Goal: Task Accomplishment & Management: Manage account settings

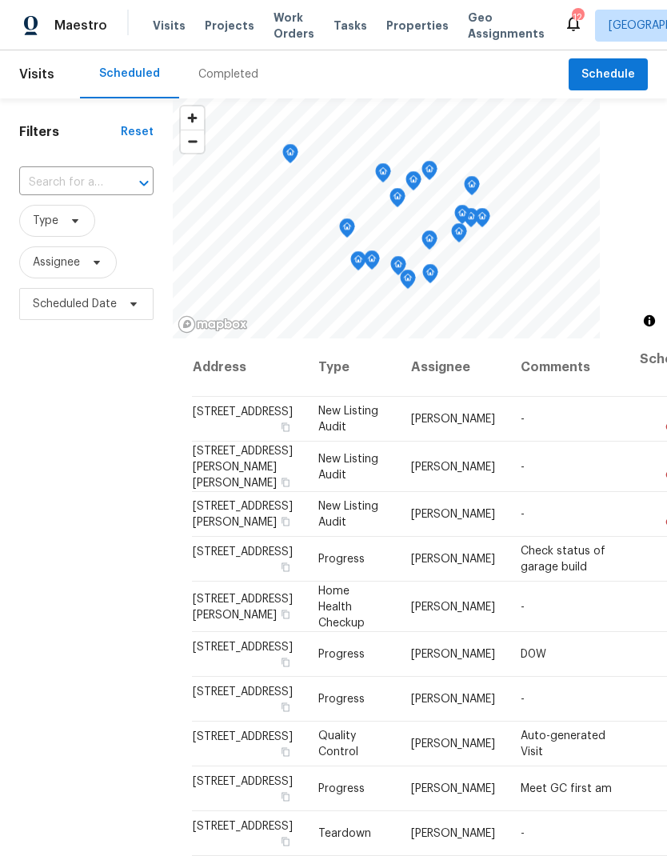
click at [99, 176] on input "text" at bounding box center [64, 182] width 90 height 25
type input "1309"
click at [101, 233] on li "[STREET_ADDRESS]" at bounding box center [85, 219] width 134 height 26
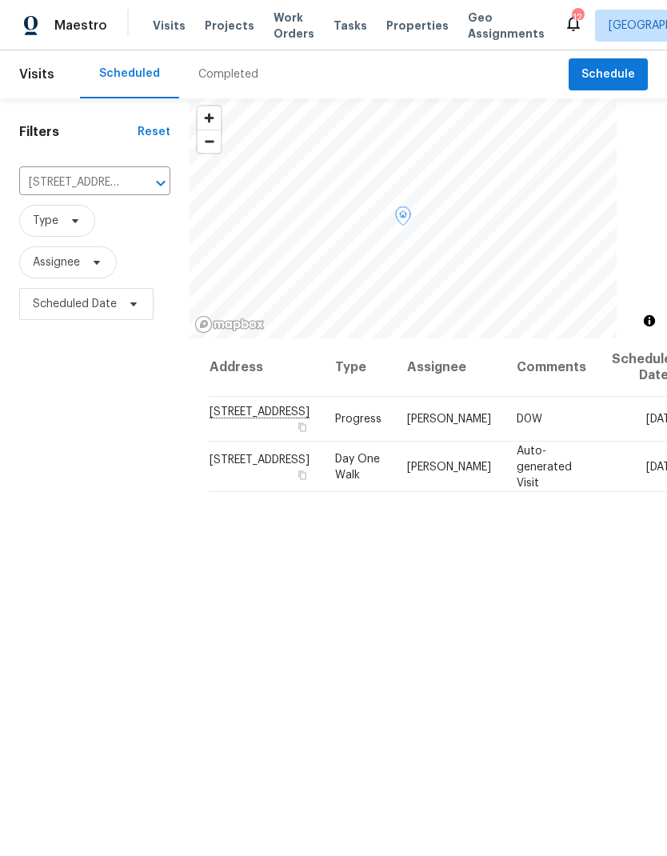
click at [0, 0] on div at bounding box center [0, 0] width 0 height 0
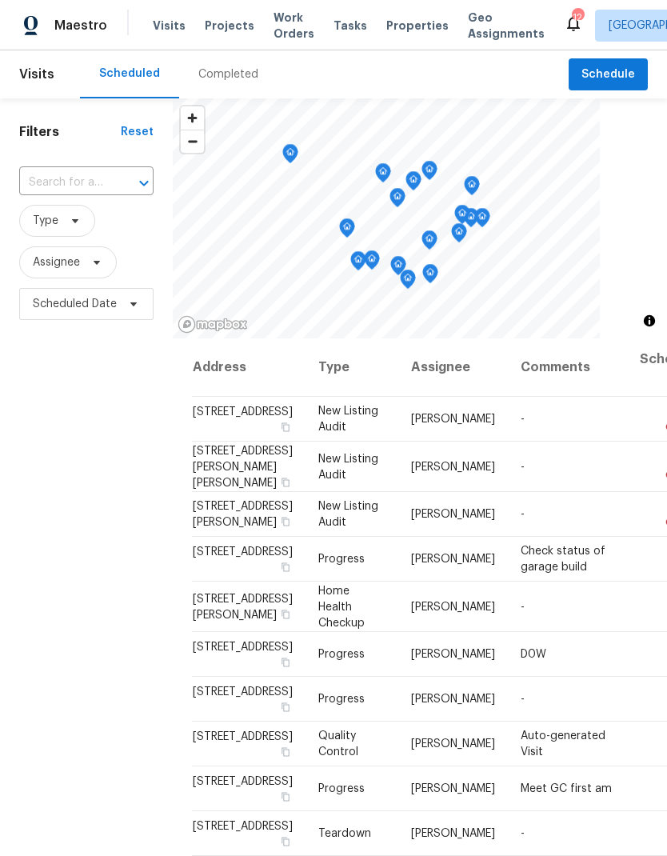
click at [103, 176] on input "text" at bounding box center [64, 182] width 90 height 25
type input "1309"
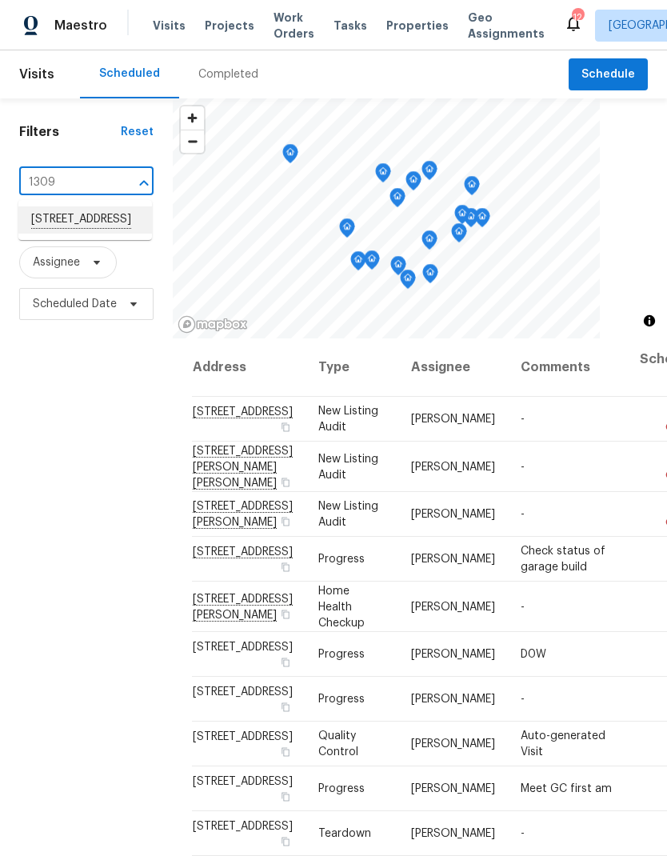
click at [102, 232] on li "[STREET_ADDRESS]" at bounding box center [85, 219] width 134 height 27
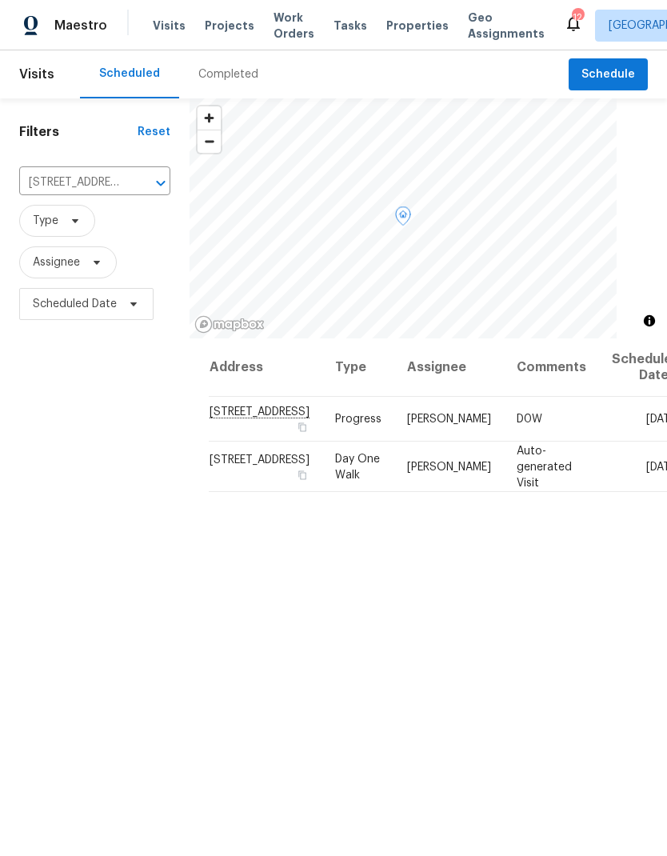
click at [0, 0] on icon at bounding box center [0, 0] width 0 height 0
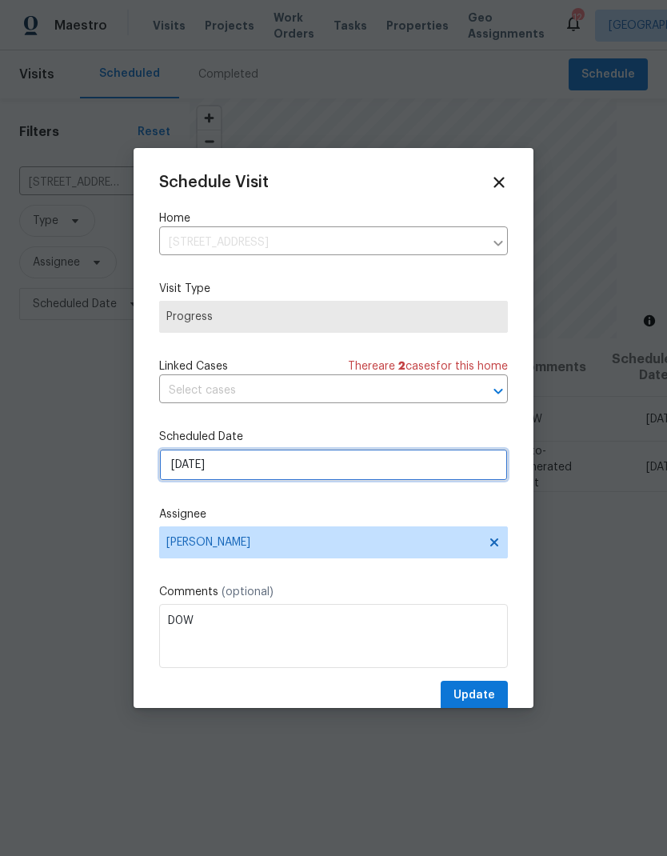
click at [275, 459] on input "[DATE]" at bounding box center [333, 465] width 349 height 32
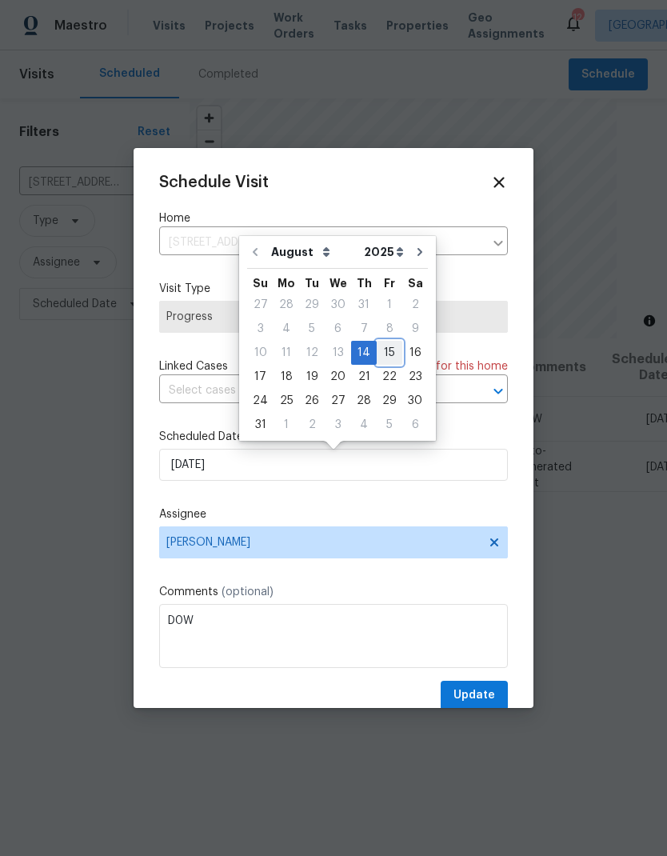
click at [382, 354] on div "15" at bounding box center [390, 353] width 26 height 22
type input "[DATE]"
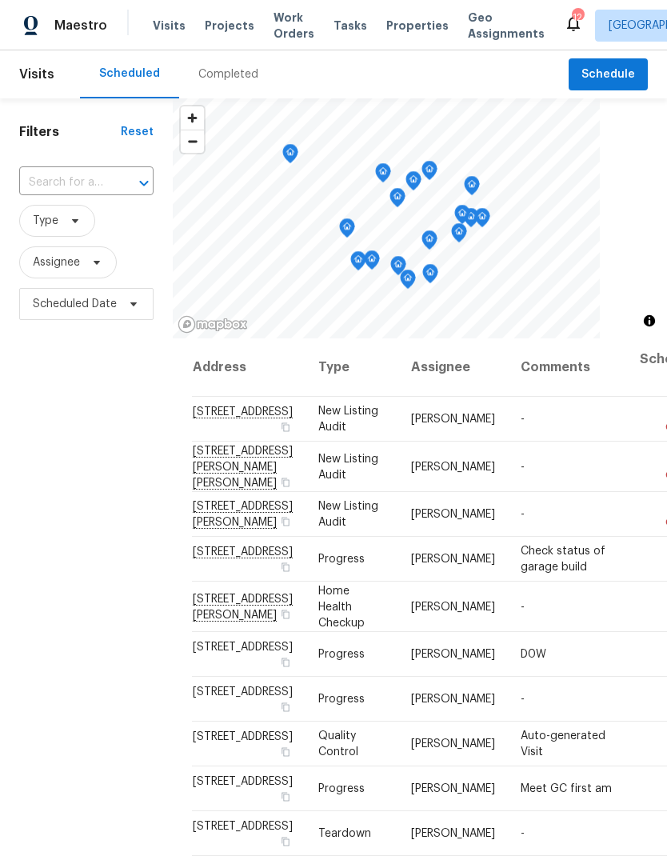
click at [86, 171] on input "text" at bounding box center [64, 182] width 90 height 25
type input "1309"
click at [94, 222] on li "[STREET_ADDRESS]" at bounding box center [85, 219] width 134 height 27
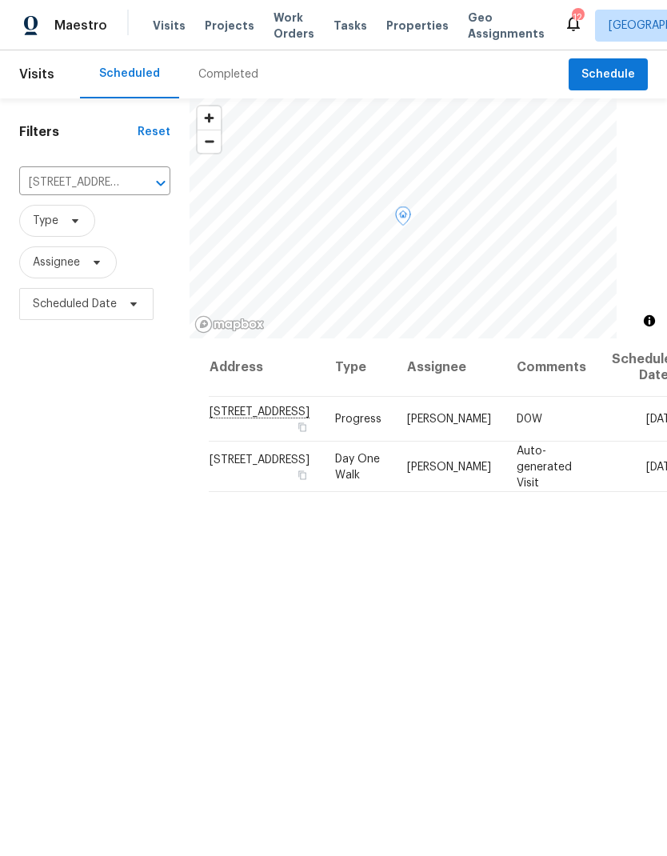
click at [0, 0] on icon at bounding box center [0, 0] width 0 height 0
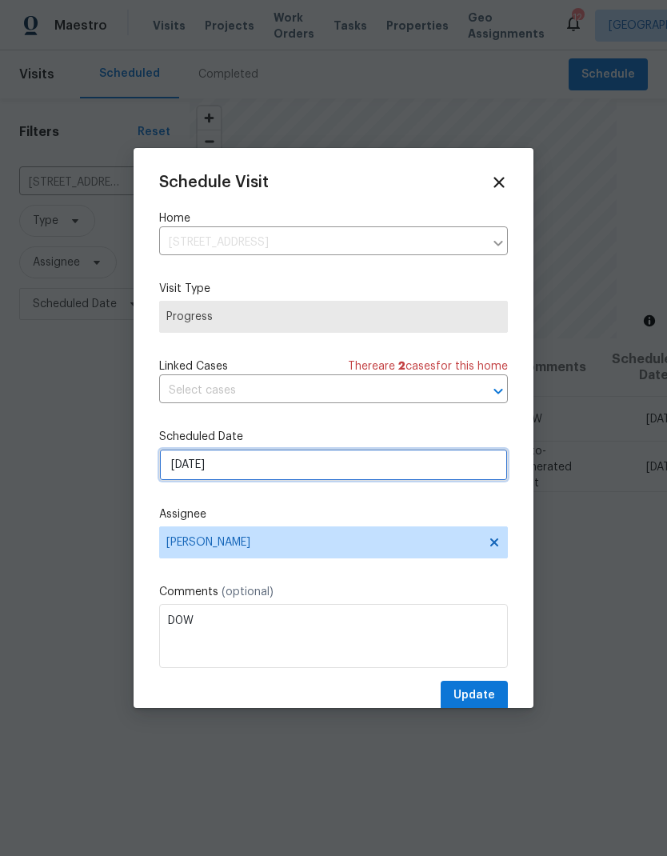
click at [279, 473] on input "8/14/2025" at bounding box center [333, 465] width 349 height 32
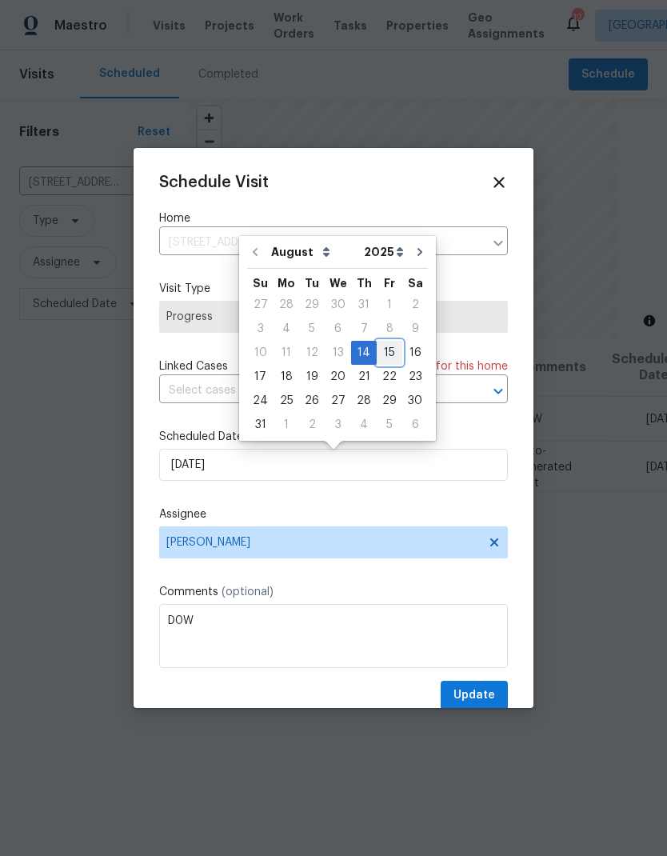
click at [383, 355] on div "15" at bounding box center [390, 353] width 26 height 22
type input "8/15/2025"
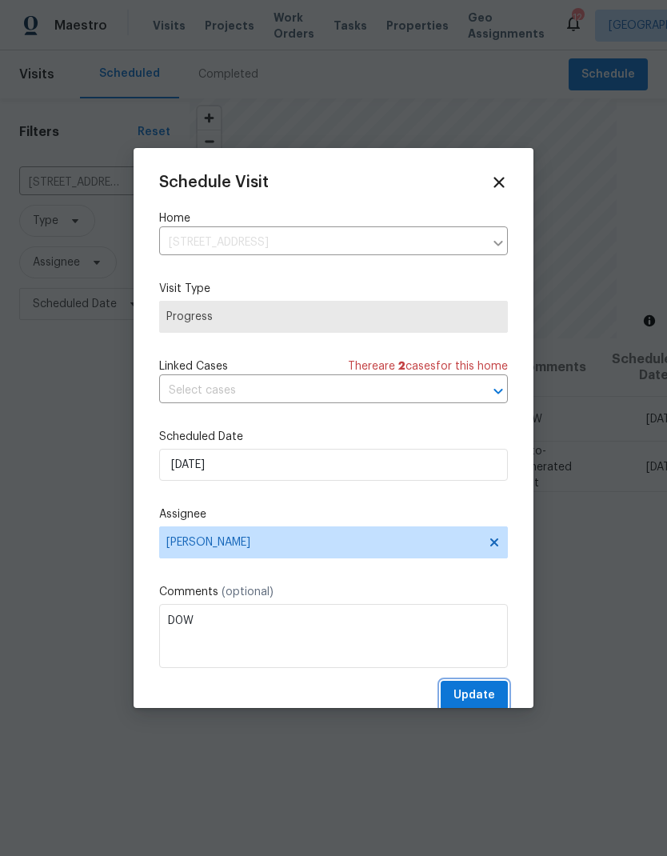
click at [480, 691] on span "Update" at bounding box center [475, 696] width 42 height 20
